Goal: Task Accomplishment & Management: Use online tool/utility

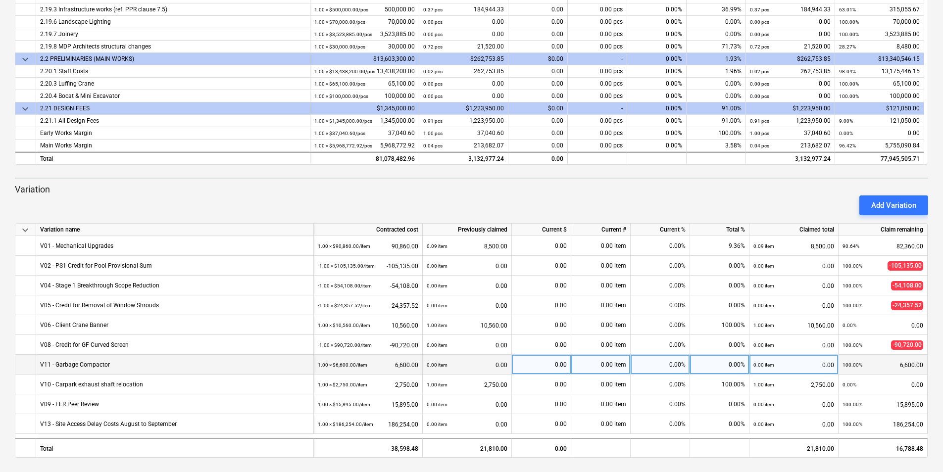
scroll to position [305, 0]
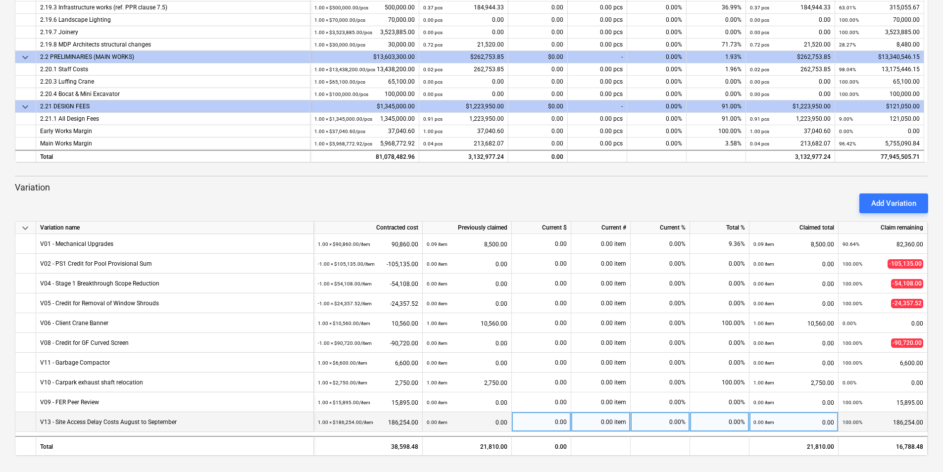
click at [677, 423] on div "0.00%" at bounding box center [659, 422] width 59 height 20
type input "100"
click at [25, 227] on span "keyboard_arrow_down" at bounding box center [25, 228] width 12 height 12
click at [25, 227] on span "keyboard_arrow_right" at bounding box center [25, 228] width 12 height 12
click at [26, 231] on span "keyboard_arrow_down" at bounding box center [25, 228] width 12 height 12
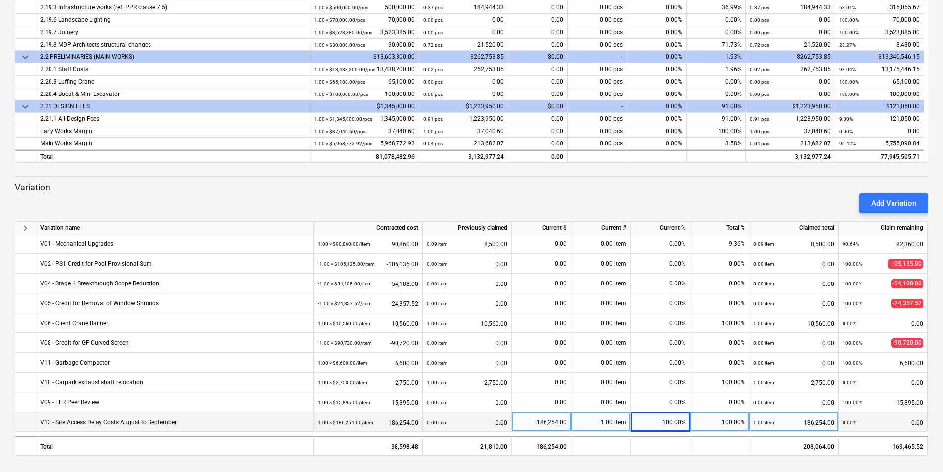
click at [27, 231] on span "keyboard_arrow_right" at bounding box center [25, 228] width 12 height 12
click at [261, 198] on div "Add Variation" at bounding box center [471, 204] width 921 height 28
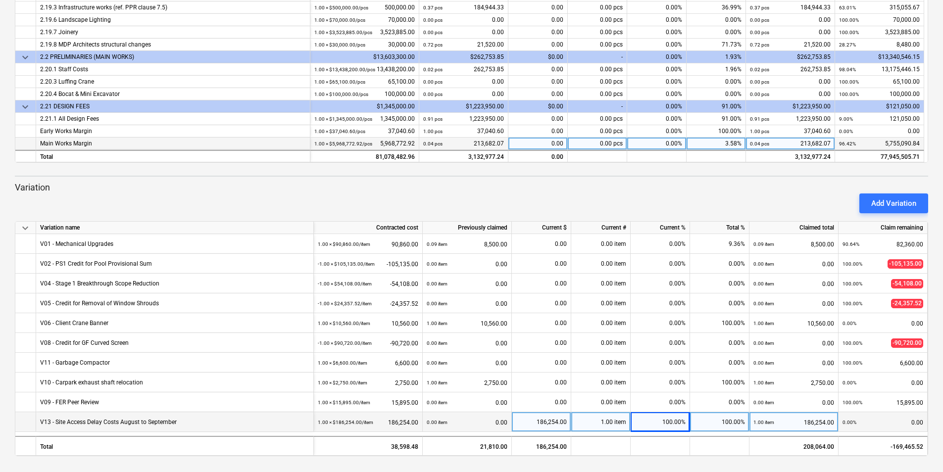
click at [726, 141] on div "3.58%" at bounding box center [715, 144] width 59 height 12
type input "3.86"
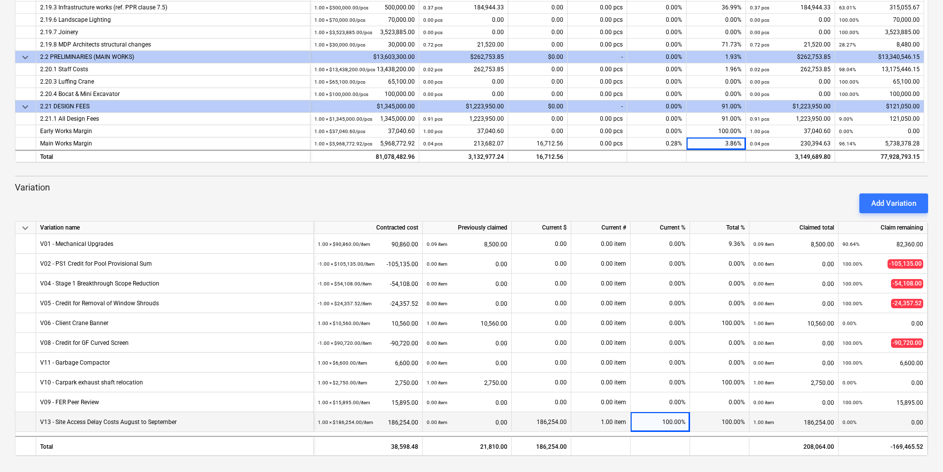
click at [617, 192] on div "Add Variation" at bounding box center [471, 204] width 921 height 28
click at [454, 186] on p "Variation" at bounding box center [471, 188] width 913 height 12
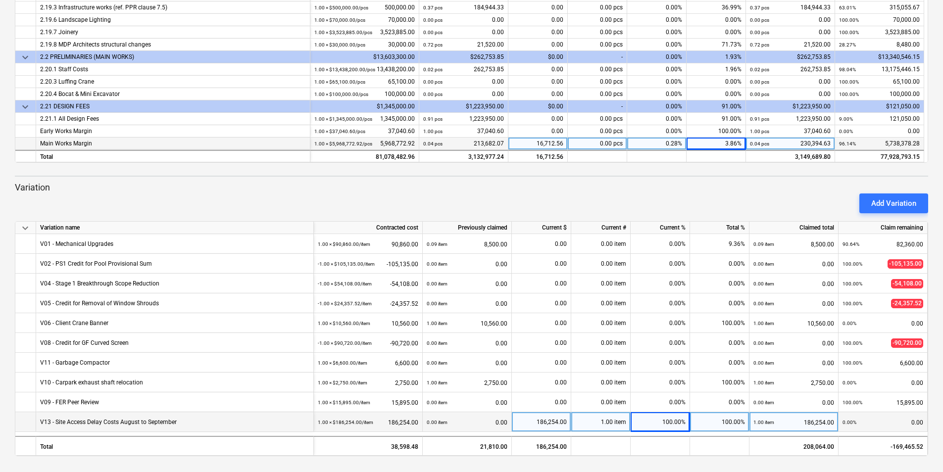
click at [736, 142] on div "3.86%" at bounding box center [715, 144] width 59 height 12
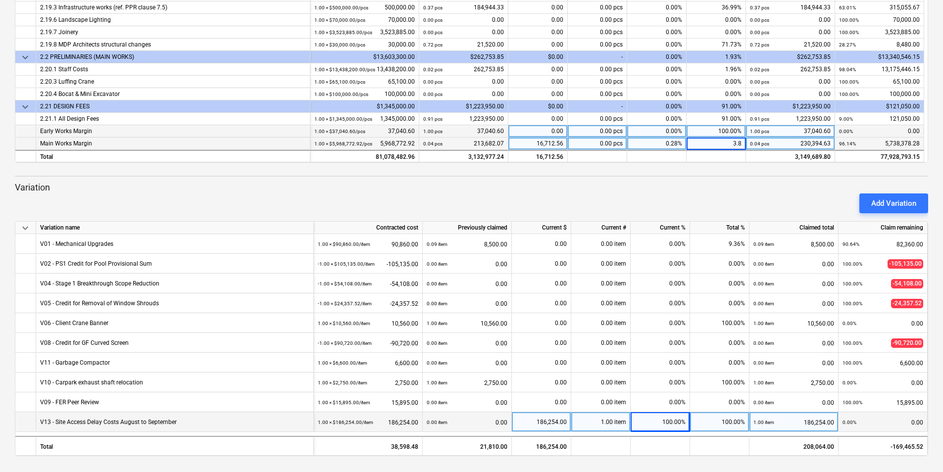
type input "3.88"
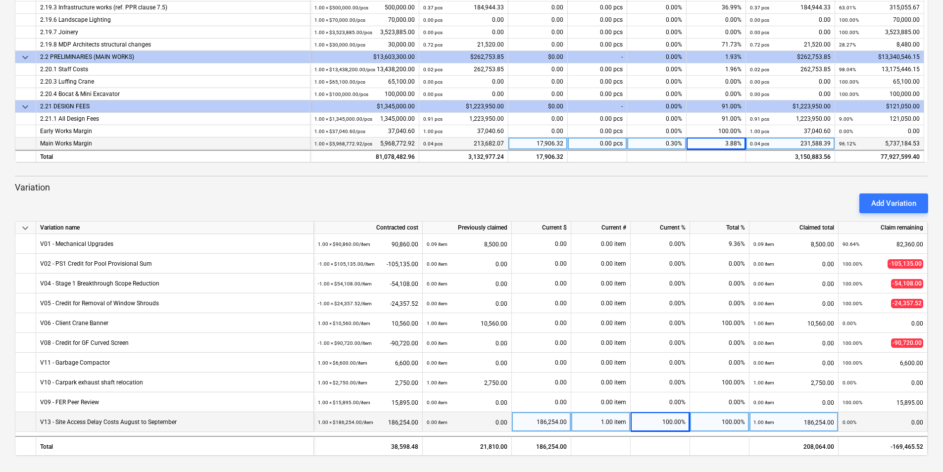
click at [720, 149] on div "3.88%" at bounding box center [715, 144] width 59 height 12
type input "3.89"
click at [733, 142] on div "3.89%" at bounding box center [715, 144] width 59 height 12
type input "3.887"
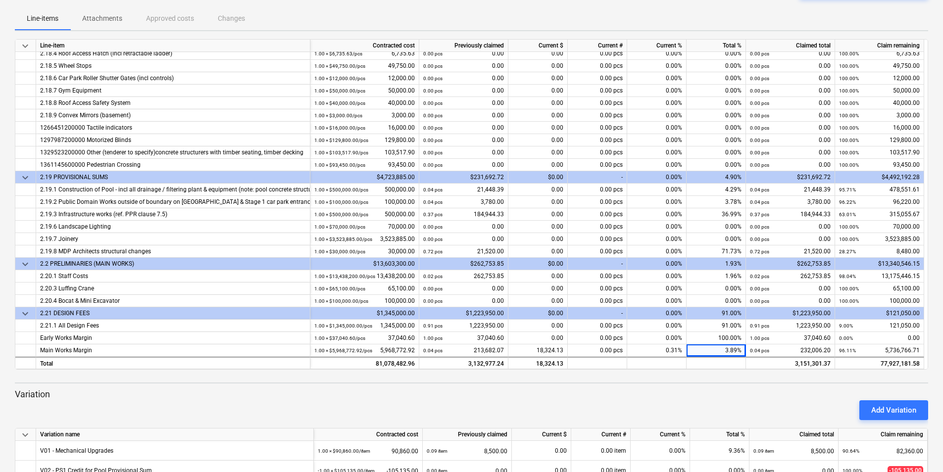
scroll to position [99, 0]
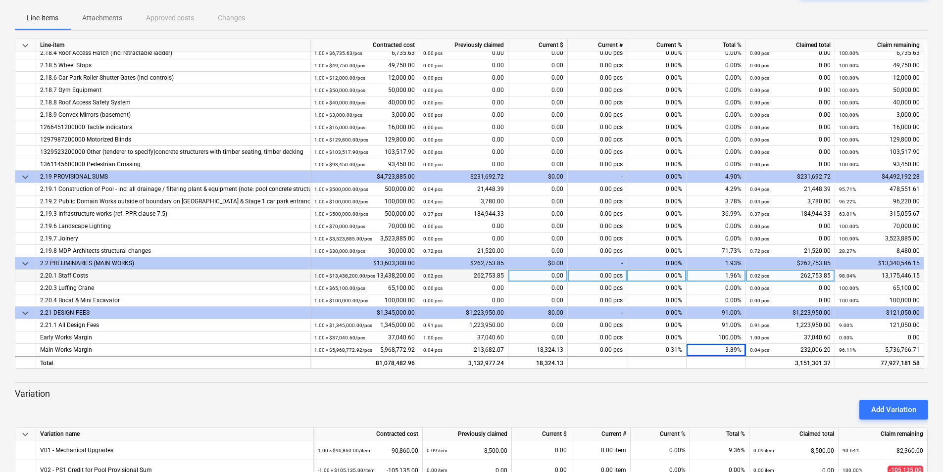
click at [535, 273] on div "0.00" at bounding box center [537, 276] width 59 height 12
type input "5434.62"
drag, startPoint x: 532, startPoint y: 271, endPoint x: 593, endPoint y: 279, distance: 61.4
click at [0, 0] on div "2.20.1 Staff Costs 1.00 × $13,438,200.00 / pcs 13,438,200.00 0.02 pcs 262,753.8…" at bounding box center [0, 0] width 0 height 0
click at [536, 280] on div "5,434.62" at bounding box center [537, 276] width 59 height 12
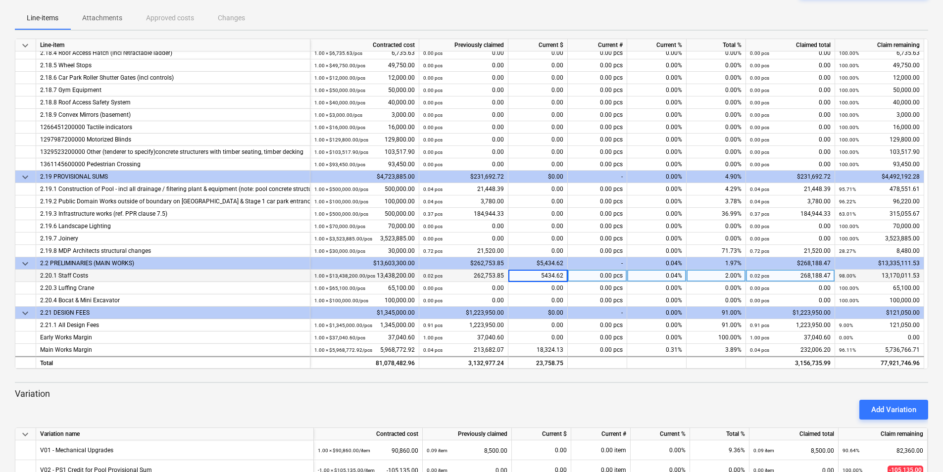
click at [544, 276] on input "5434.62" at bounding box center [537, 276] width 59 height 12
click at [539, 274] on input "5434.62" at bounding box center [537, 276] width 59 height 12
drag, startPoint x: 536, startPoint y: 274, endPoint x: 576, endPoint y: 274, distance: 40.1
click at [0, 0] on div "2.20.1 Staff Costs 1.00 × $13,438,200.00 / pcs 13,438,200.00 0.02 pcs 262,753.8…" at bounding box center [0, 0] width 0 height 0
type input "4600"
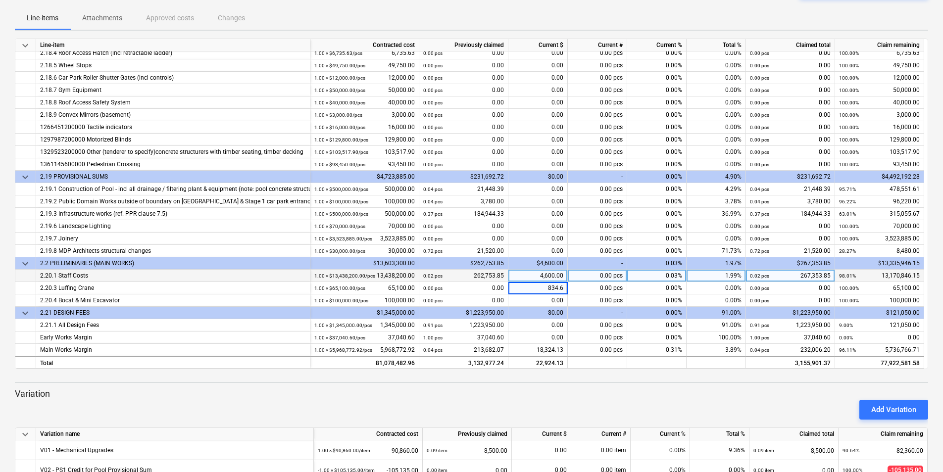
type input "834.62"
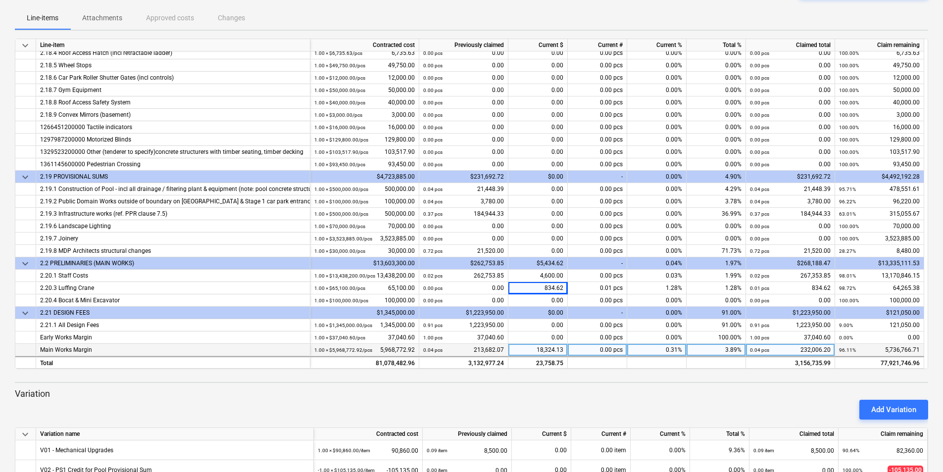
click at [738, 353] on div "3.89%" at bounding box center [715, 350] width 59 height 12
type input "3.9"
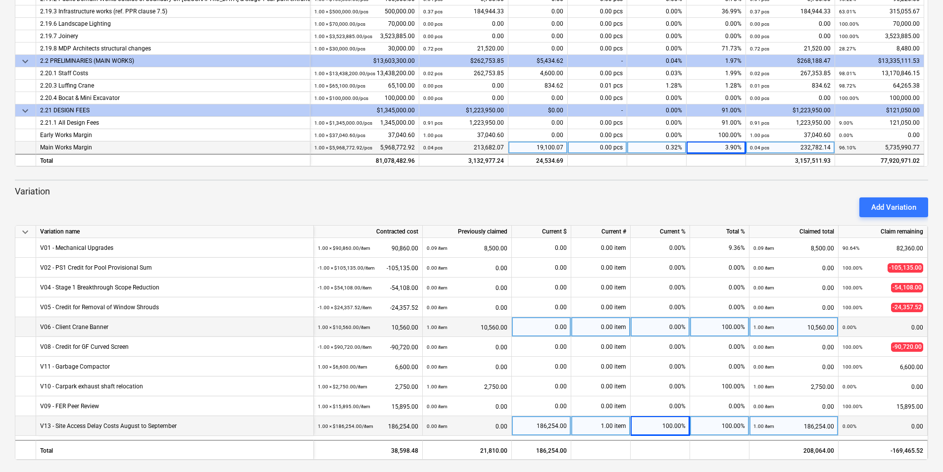
scroll to position [305, 0]
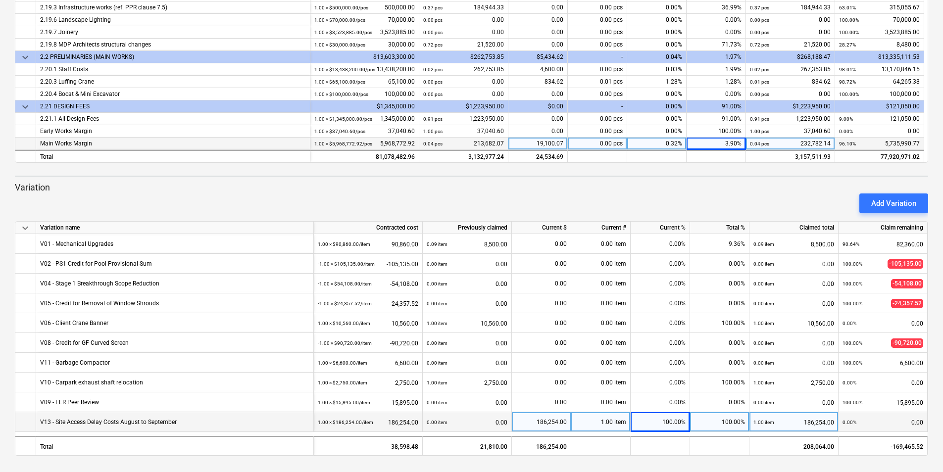
click at [724, 145] on div "3.90%" at bounding box center [715, 144] width 59 height 12
type input "3.893"
click at [688, 187] on p "Variation" at bounding box center [471, 188] width 913 height 12
drag, startPoint x: 721, startPoint y: 143, endPoint x: 774, endPoint y: 143, distance: 53.0
click at [0, 0] on div "Main Works Margin 1.00 × $5,968,772.92 / pcs 5,968,772.92 0.04 pcs 213,682.07 1…" at bounding box center [0, 0] width 0 height 0
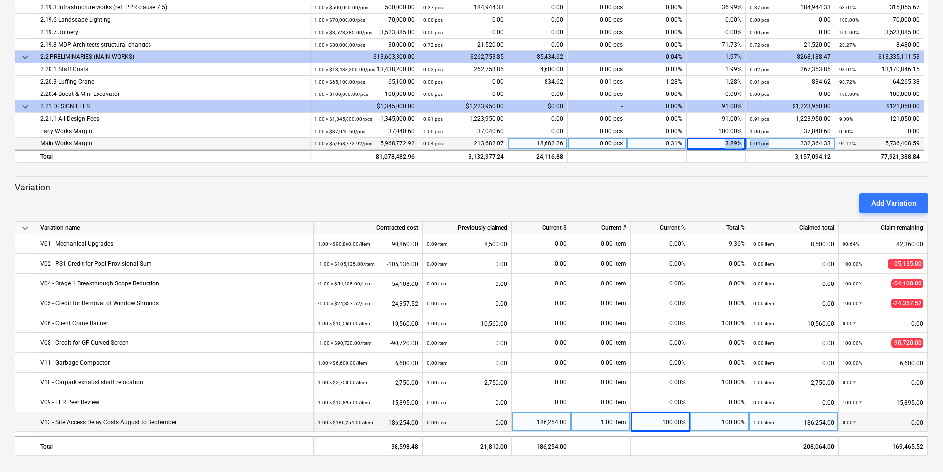
click at [715, 145] on div "3.89%" at bounding box center [715, 144] width 59 height 12
type input "3.90"
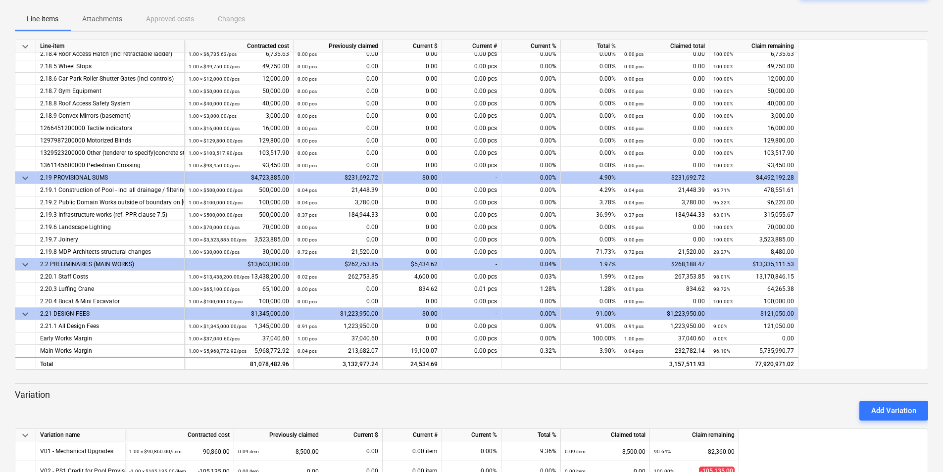
scroll to position [99, 0]
